Goal: Transaction & Acquisition: Purchase product/service

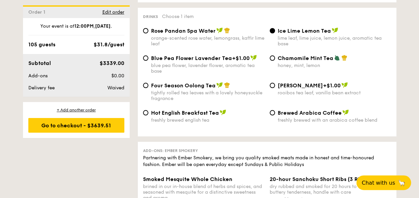
scroll to position [1754, 0]
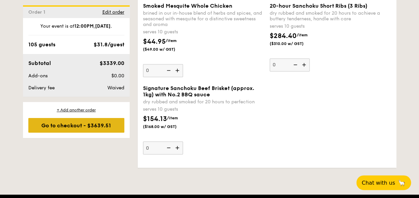
click at [79, 125] on div "Go to checkout - $3639.51" at bounding box center [76, 125] width 96 height 15
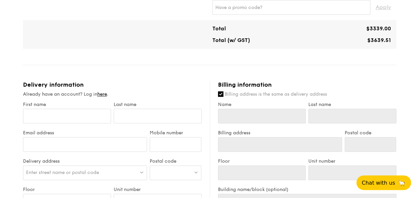
scroll to position [374, 0]
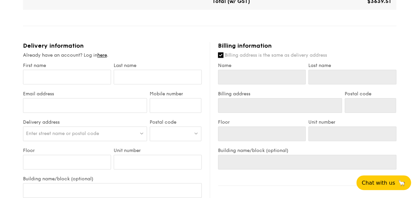
click at [220, 52] on input "Billing address is the same as delivery address" at bounding box center [220, 54] width 5 height 5
checkbox input "false"
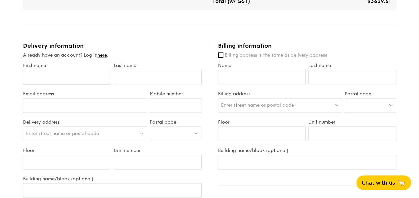
click at [85, 72] on input "First name" at bounding box center [67, 77] width 88 height 15
type input "Share"
click at [222, 52] on input "Billing address is the same as delivery address" at bounding box center [220, 54] width 5 height 5
checkbox input "true"
type input "Share"
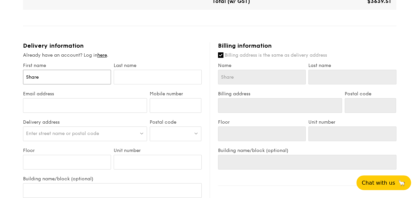
click at [100, 70] on input "Share" at bounding box center [67, 77] width 88 height 15
type input "Share"
type input "Share L"
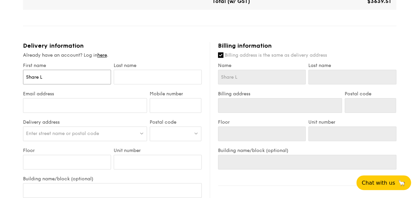
type input "Share Le"
type input "Share Ler"
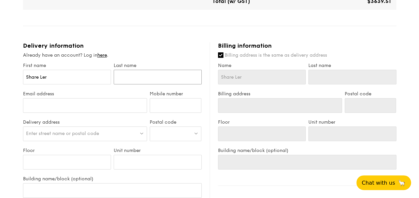
type input "T"
type input "Ta"
type input "Tan"
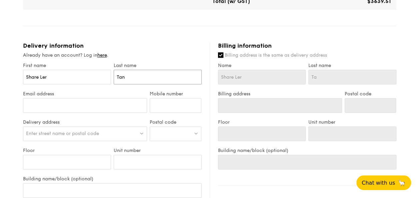
type input "Tan"
type input "share-ler.tan@shell.com"
type input "86281359"
click at [102, 128] on div "Enter street name or postal code" at bounding box center [85, 133] width 124 height 15
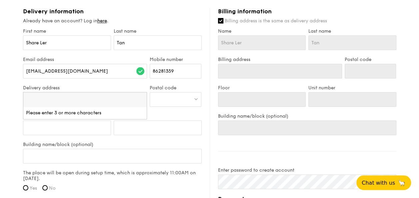
scroll to position [409, 0]
paste input "313@Somerset, #03-27 Singapore 238895"
click at [98, 95] on input "313@Somerset, #03-27 Singapore 238895" at bounding box center [85, 99] width 124 height 15
click at [104, 92] on input "313@Somerset, #03-27 Singapore 238895" at bounding box center [85, 99] width 124 height 15
click at [77, 92] on input "313@Somerset, #03-27 Singapore" at bounding box center [85, 99] width 124 height 15
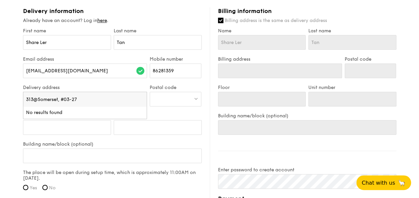
click at [58, 92] on input "313@Somerset, #03-27" at bounding box center [85, 99] width 124 height 15
click at [36, 93] on input "313@Somerset" at bounding box center [85, 99] width 124 height 15
type input "313 Somerset"
click at [167, 92] on div at bounding box center [176, 99] width 52 height 15
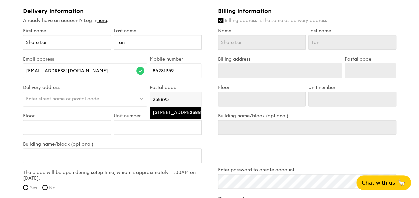
type input "238895"
click at [168, 109] on div "313 Orchard Road" at bounding box center [170, 112] width 34 height 7
type input "313 Orchard Road"
type input "238895"
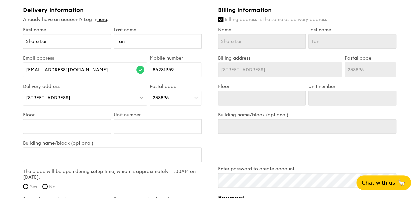
scroll to position [409, 0]
click at [48, 120] on input "Floor" at bounding box center [67, 126] width 88 height 15
type input "0"
type input "03"
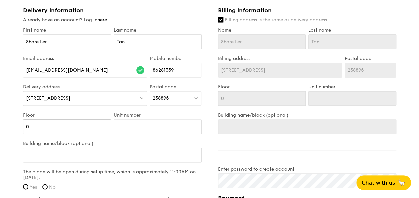
type input "03"
type input "2"
type input "27"
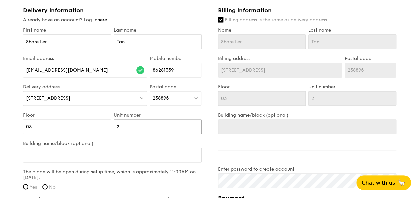
type input "27"
type input "K"
type input "KB"
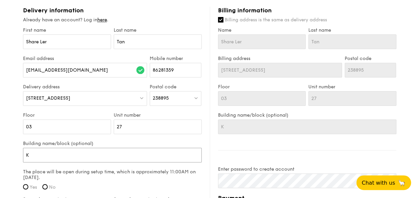
type input "KB"
type input "KBO"
type input "KBOW"
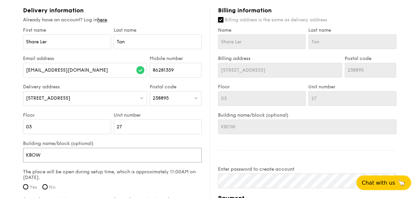
type input "KBOWL"
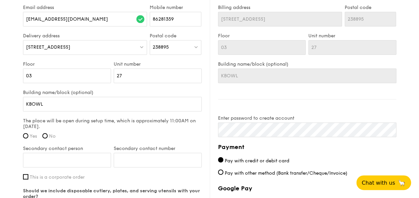
scroll to position [427, 0]
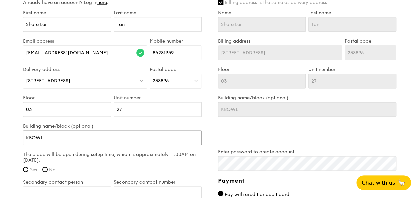
click at [97, 130] on input "KBOWL" at bounding box center [112, 137] width 179 height 15
paste input "BOWLING CLUB"
type input "K BOWLING CLUB"
type input "3K BOWLING CLUB"
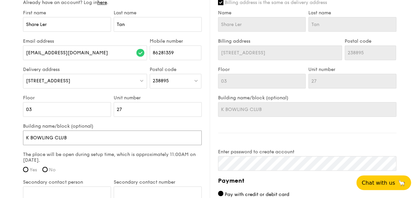
type input "3K BOWLING CLUB"
type input "31K BOWLING CLUB"
type input "313K BOWLING CLUB"
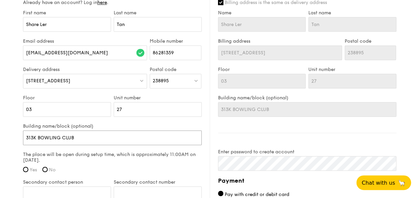
type input "313 K BOWLING CLUB"
type input "313 (K BOWLING CLUB"
type input "313 (SK BOWLING CLUB"
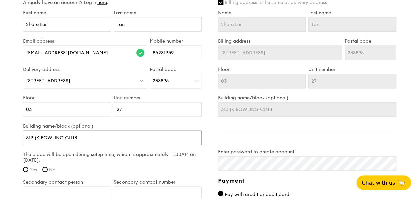
type input "313 (SK BOWLING CLUB"
type input "313 (ShK BOWLING CLUB"
type input "313 (ShoK BOWLING CLUB"
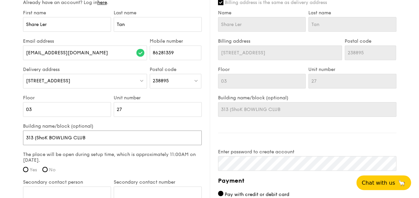
type input "313 (ShopK BOWLING CLUB"
type input "313 (ShoK BOWLING CLUB"
type input "313 (ShK BOWLING CLUB"
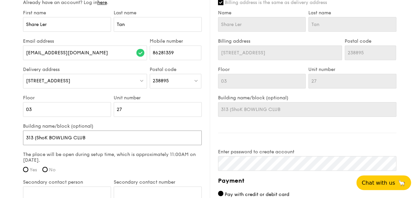
type input "313 (ShK BOWLING CLUB"
type input "313 (SK BOWLING CLUB"
type input "313 (K BOWLING CLUB"
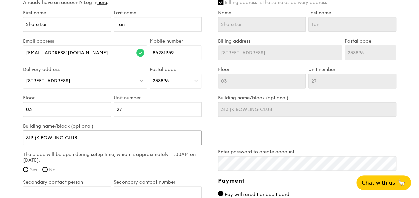
type input "313 (sK BOWLING CLUB"
type input "313 (stK BOWLING CLUB"
type input "313 (stoK BOWLING CLUB"
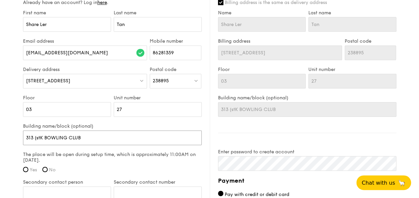
type input "313 (stoK BOWLING CLUB"
type input "313 (storK BOWLING CLUB"
type input "313 (storeK BOWLING CLUB"
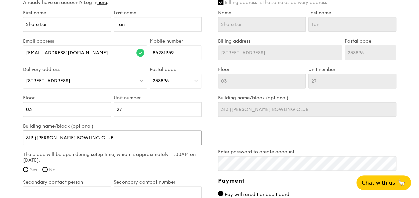
type input "313 (store K BOWLING CLUB"
type input "313 (store nK BOWLING CLUB"
type input "313 (store naK BOWLING CLUB"
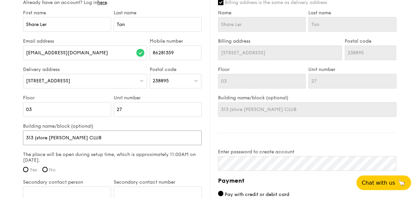
type input "313 (store naK BOWLING CLUB"
type input "313 (store namK BOWLING CLUB"
type input "313 (store nameK BOWLING CLUB"
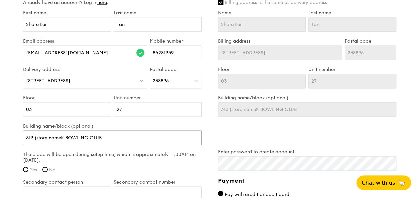
type input "313 (store name:K BOWLING CLUB"
type input "313 (store name: K BOWLING CLUB"
type input "313 (store name: K BOWLING CLUB)"
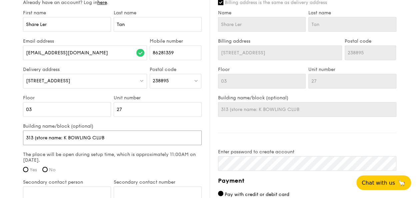
type input "313 (store name: K BOWLING CLUB)"
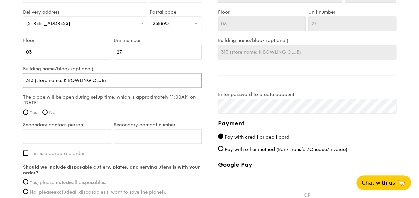
scroll to position [484, 0]
type input "313 (store name: K BOWLING CLUB)"
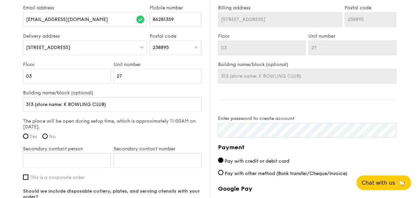
scroll to position [459, 0]
click at [30, 134] on span "Yes" at bounding box center [33, 137] width 7 height 6
click at [28, 134] on input "Yes" at bounding box center [25, 136] width 5 height 5
radio input "true"
click at [58, 154] on input "Secondary contact person" at bounding box center [67, 161] width 88 height 15
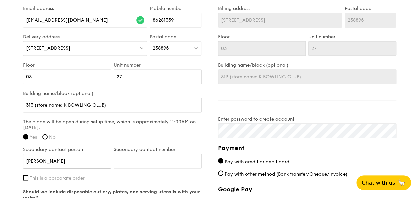
click at [79, 154] on input "Justin" at bounding box center [67, 161] width 88 height 15
type input "Justin Low"
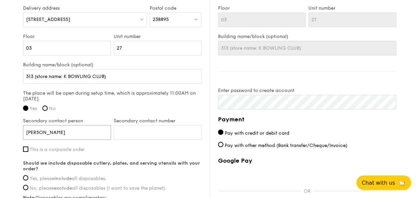
scroll to position [489, 0]
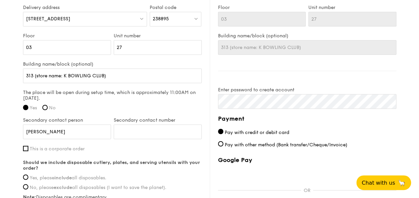
click at [51, 146] on span "This is a corporate order" at bounding box center [57, 149] width 55 height 6
click at [28, 146] on input "This is a corporate order" at bounding box center [25, 148] width 5 height 5
checkbox input "true"
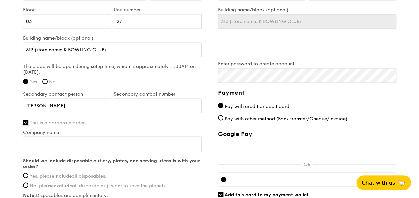
scroll to position [515, 0]
click at [63, 136] on input "Company name" at bounding box center [112, 143] width 179 height 15
type input "Shell Singapore Pte Ltd"
click at [76, 173] on span "Yes, please include all disposables." at bounding box center [68, 176] width 77 height 6
click at [28, 173] on input "Yes, please include all disposables." at bounding box center [25, 175] width 5 height 5
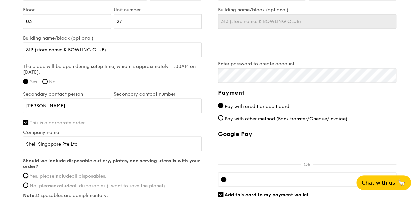
radio input "true"
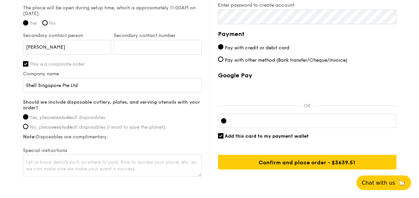
scroll to position [574, 0]
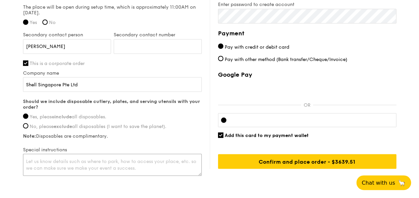
click at [146, 157] on textarea at bounding box center [112, 165] width 179 height 22
paste textarea "equest for mains to be 50% butterfly pea rice 50% dry laksa pasta Require 3 veg…"
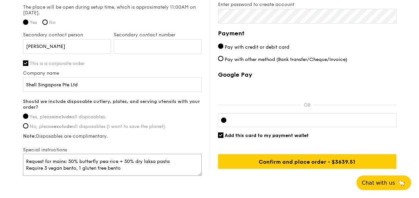
click at [26, 154] on textarea "Request for mains: 50% butterfly pea rice + 50% dry laksa pasta Require 3 vegan…" at bounding box center [112, 165] width 179 height 22
type textarea "(1) Request for mains: 50% butterfly pea rice + 50% dry laksa pasta (2) Require…"
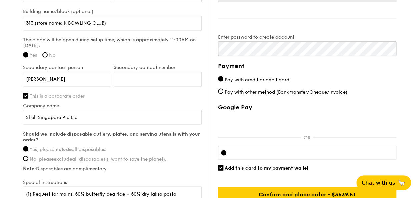
scroll to position [598, 0]
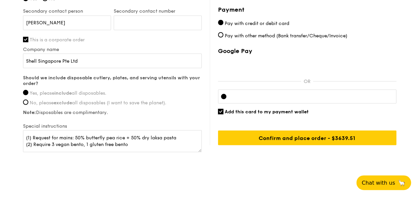
click at [221, 109] on input "Add this card to my payment wallet" at bounding box center [220, 111] width 5 height 5
checkbox input "false"
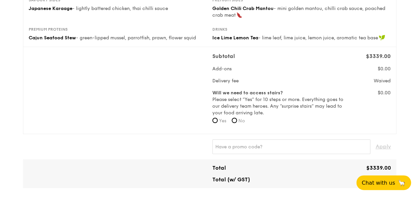
scroll to position [198, 0]
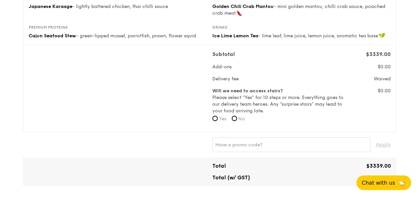
click at [238, 116] on label "No" at bounding box center [238, 119] width 13 height 7
click at [237, 116] on input "No" at bounding box center [234, 118] width 5 height 5
radio input "true"
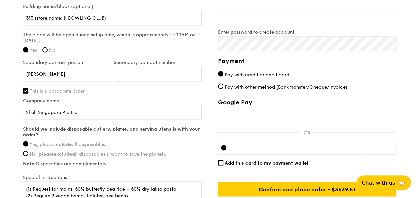
scroll to position [550, 0]
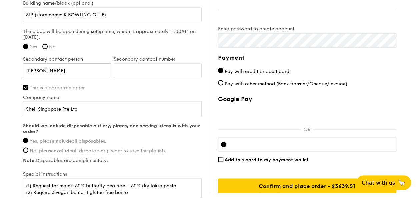
click at [92, 63] on input "Justin Low" at bounding box center [67, 70] width 88 height 15
paste input "Justin Low"
type input "Justin Low"
click at [75, 63] on input "Justin Low" at bounding box center [67, 70] width 88 height 15
type input "d"
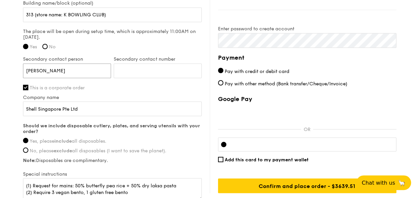
type input "David"
paste input "86086575"
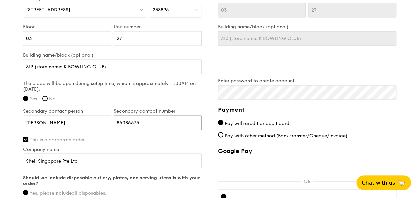
scroll to position [496, 0]
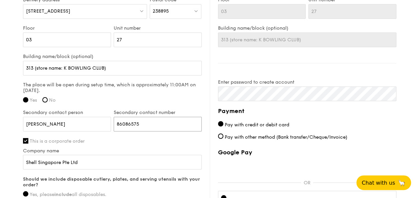
type input "86086575"
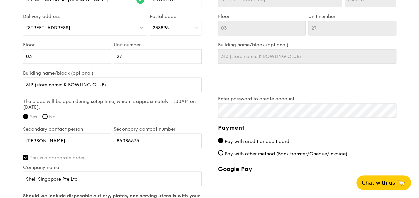
scroll to position [479, 0]
click at [34, 78] on input "313 (store name: K BOWLING CLUB)" at bounding box center [112, 85] width 179 height 15
type input "313 (store name: K BOWLING CLUB)"
type input "313 S (store name: K BOWLING CLUB)"
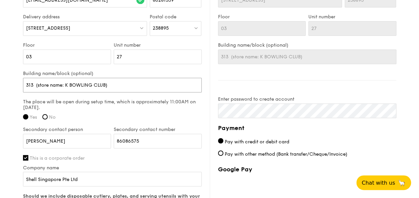
type input "313 S (store name: K BOWLING CLUB)"
type input "313 So (store name: K BOWLING CLUB)"
type input "313 Som (store name: K BOWLING CLUB)"
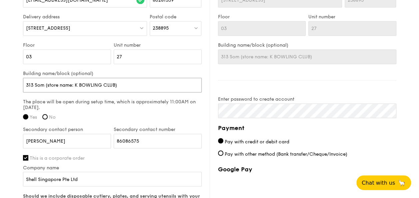
type input "313 Some (store name: K BOWLING CLUB)"
type input "313 Somer (store name: K BOWLING CLUB)"
type input "313 Somers (store name: K BOWLING CLUB)"
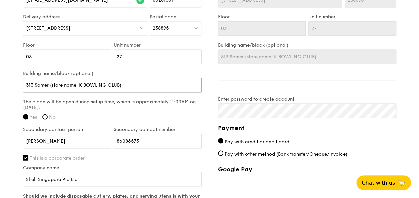
type input "313 Somers (store name: K BOWLING CLUB)"
type input "313 Somerse (store name: K BOWLING CLUB)"
type input "313 Somerset (store name: K BOWLING CLUB)"
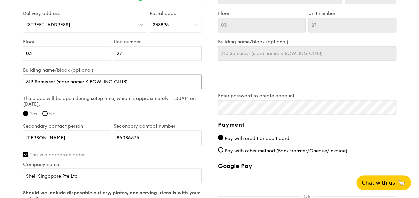
scroll to position [483, 0]
type input "313 Somerset (store name: K BOWLING CLUB)"
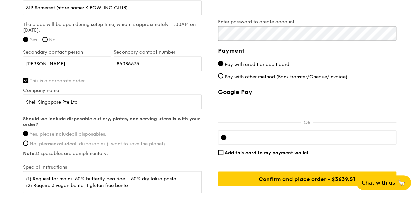
scroll to position [570, 0]
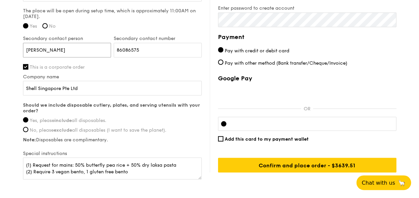
click at [73, 43] on input "David" at bounding box center [67, 50] width 88 height 15
type input "David Lim"
click at [126, 157] on textarea "(1) Request for mains: 50% butterfly pea rice + 50% dry laksa pasta (2) Require…" at bounding box center [112, 168] width 179 height 22
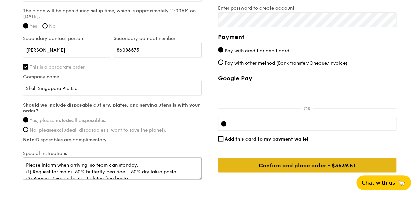
type textarea "Please inform when arriving, so team can standby. (1) Request for mains: 50% bu…"
click at [272, 158] on input "Confirm and place order - $3639.51" at bounding box center [307, 165] width 178 height 15
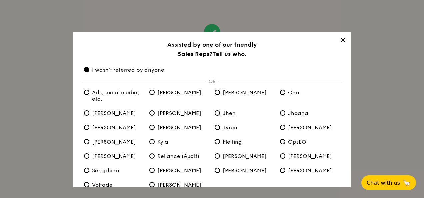
click at [210, 42] on h3 "Assisted by one of our friendly Sales Reps? Tell us who." at bounding box center [211, 49] width 261 height 19
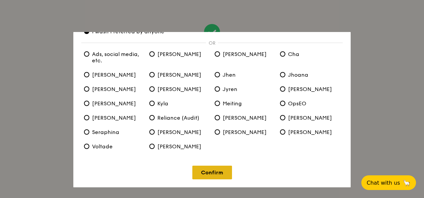
scroll to position [39, 0]
click at [219, 172] on link "Confirm" at bounding box center [212, 173] width 40 height 14
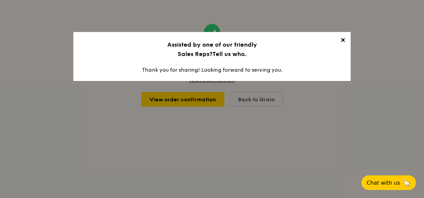
scroll to position [0, 0]
click at [344, 39] on span "✕" at bounding box center [342, 41] width 9 height 9
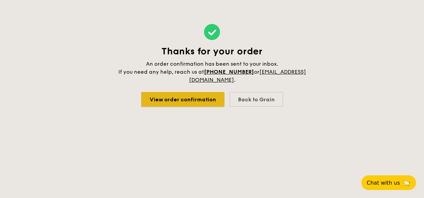
click at [201, 101] on link "View order confirmation" at bounding box center [182, 99] width 83 height 15
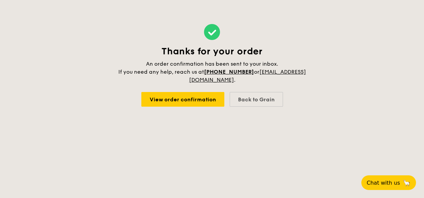
click at [146, 61] on h4 "An order confirmation has been sent to your inbox. If you need any help, reach …" at bounding box center [211, 72] width 189 height 24
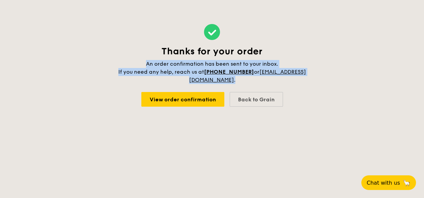
drag, startPoint x: 146, startPoint y: 61, endPoint x: 248, endPoint y: 83, distance: 103.9
click at [248, 83] on h4 "An order confirmation has been sent to your inbox. If you need any help, reach …" at bounding box center [211, 72] width 189 height 24
copy span "An order confirmation has been sent to your inbox. If you need any help, reach …"
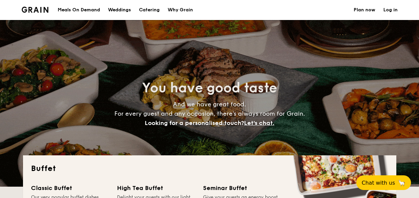
select select
click at [383, 184] on span "Chat with us" at bounding box center [378, 182] width 35 height 7
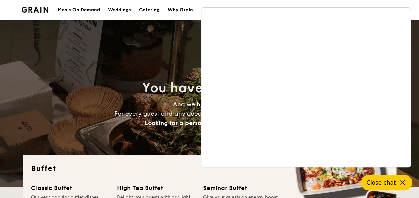
click at [411, 14] on div "Meals On Demand Weddings Catering Why Grain Plan now Log in" at bounding box center [209, 10] width 419 height 20
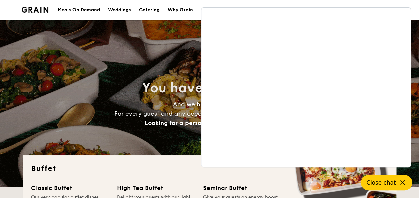
click at [397, 184] on button "Close chat" at bounding box center [386, 182] width 51 height 15
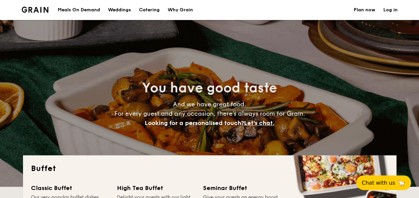
click at [393, 13] on link "Log in" at bounding box center [390, 10] width 14 height 20
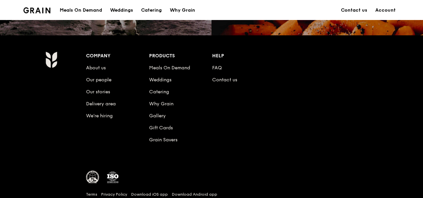
scroll to position [710, 0]
